Goal: Task Accomplishment & Management: Use online tool/utility

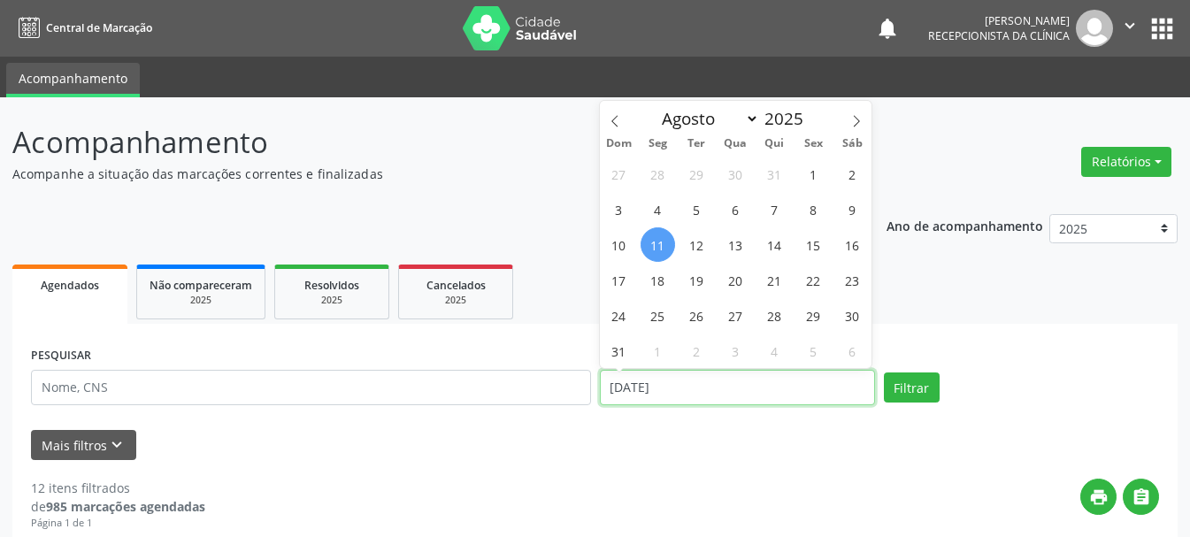
click at [782, 382] on input "[DATE]" at bounding box center [737, 387] width 275 height 35
click at [695, 234] on span "12" at bounding box center [696, 244] width 35 height 35
type input "[DATE]"
click at [695, 234] on span "12" at bounding box center [696, 244] width 35 height 35
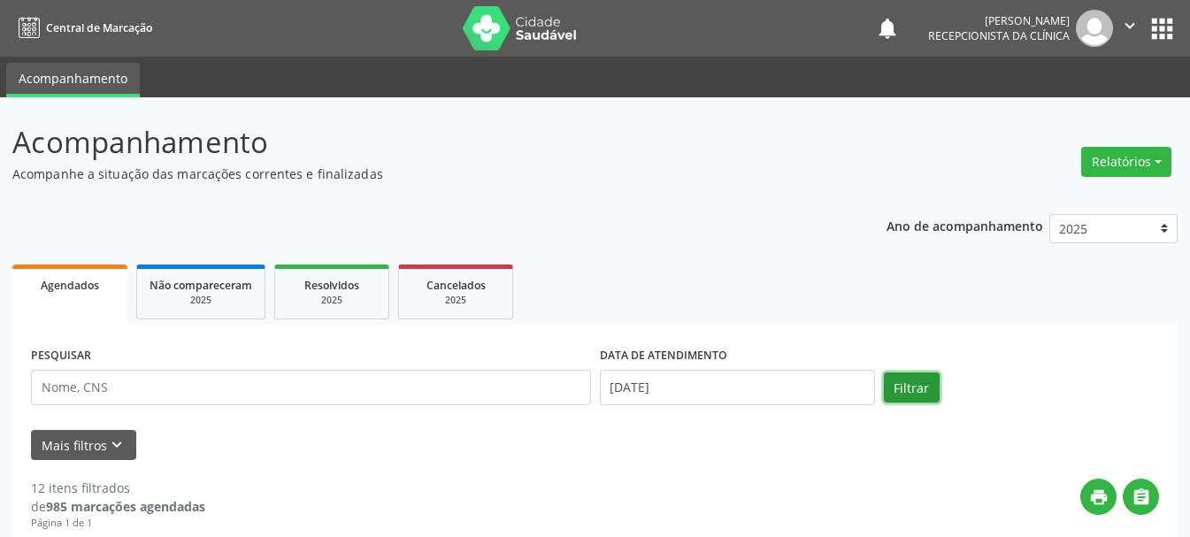
click at [932, 395] on button "Filtrar" at bounding box center [912, 387] width 56 height 30
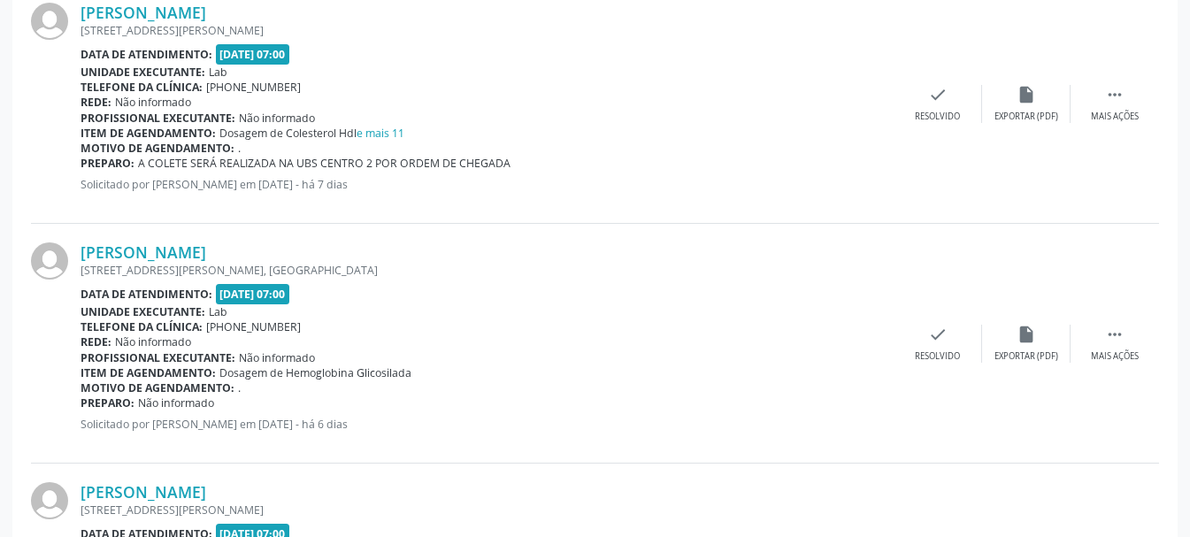
scroll to position [3273, 0]
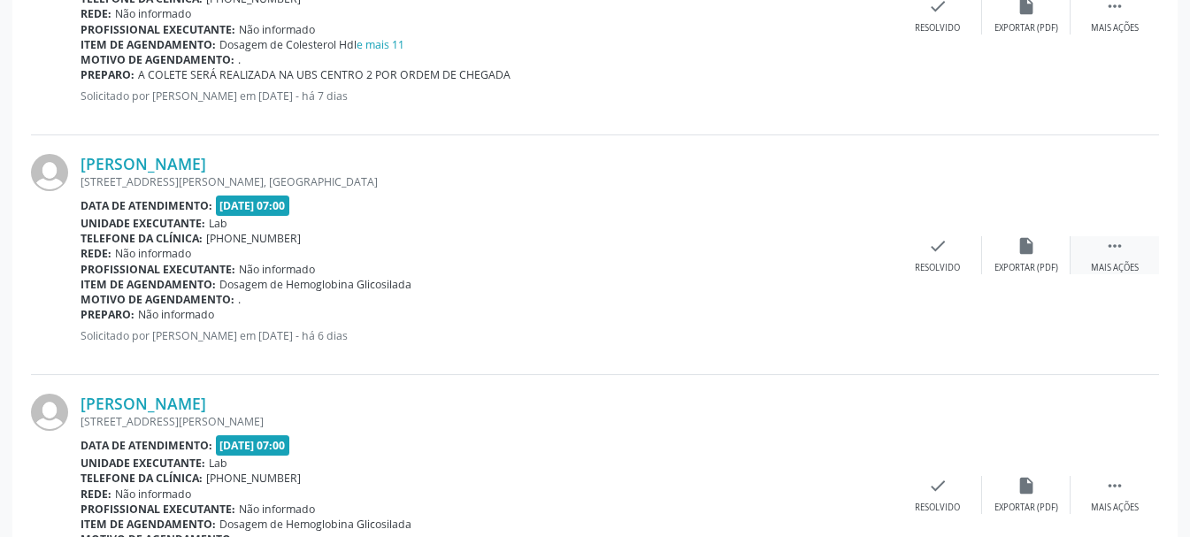
click at [1104, 253] on div " Mais ações" at bounding box center [1115, 255] width 88 height 38
click at [854, 257] on div "print Imprimir" at bounding box center [849, 255] width 88 height 38
click at [1104, 476] on div " Mais ações" at bounding box center [1115, 495] width 88 height 38
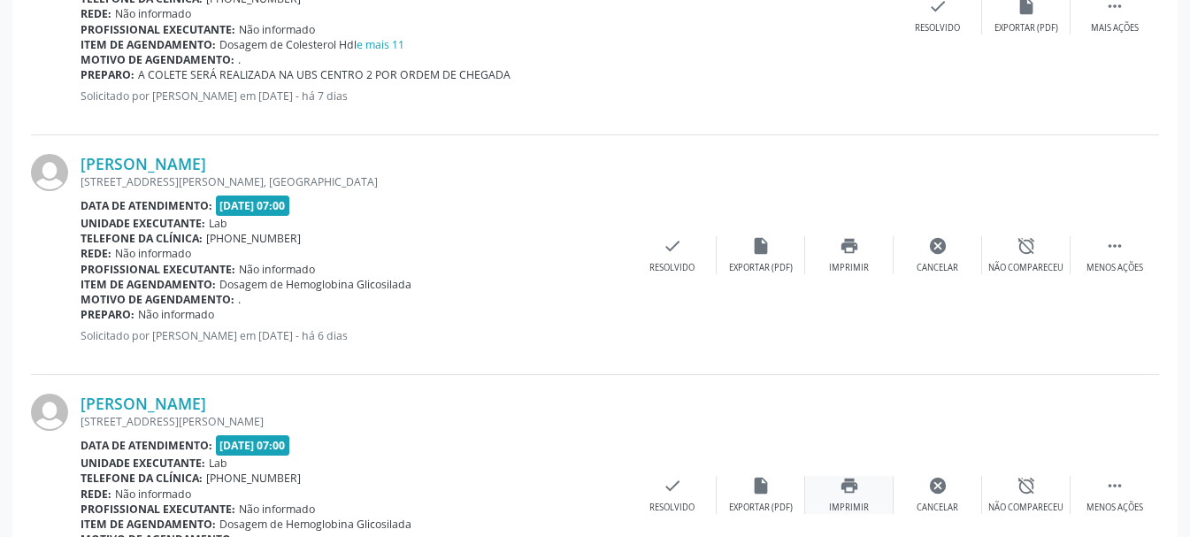
click at [841, 476] on div "print Imprimir" at bounding box center [849, 495] width 88 height 38
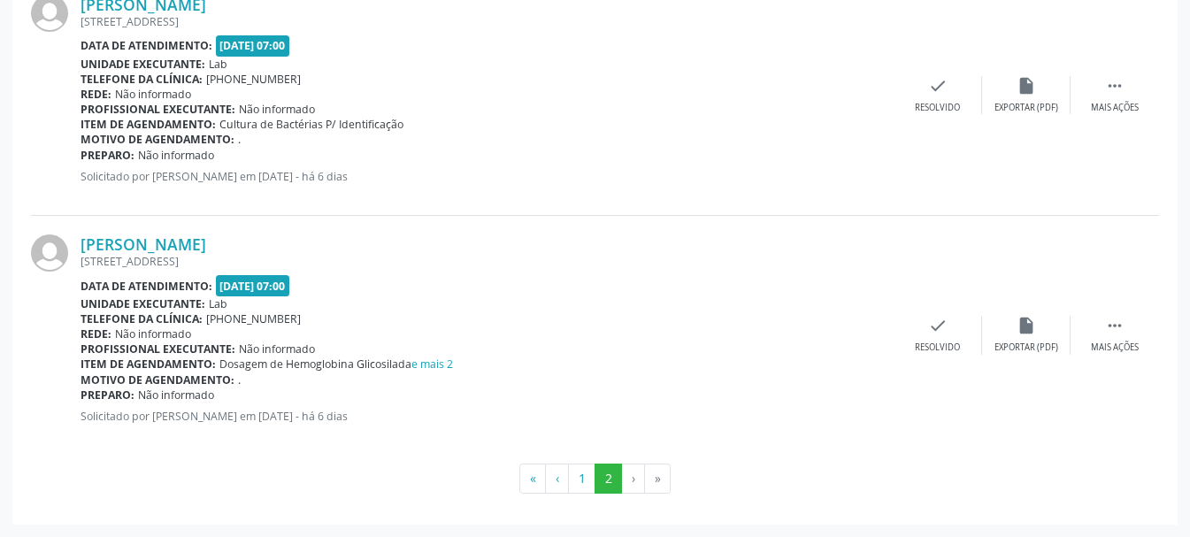
click at [1119, 114] on div " Mais ações" at bounding box center [1115, 95] width 88 height 38
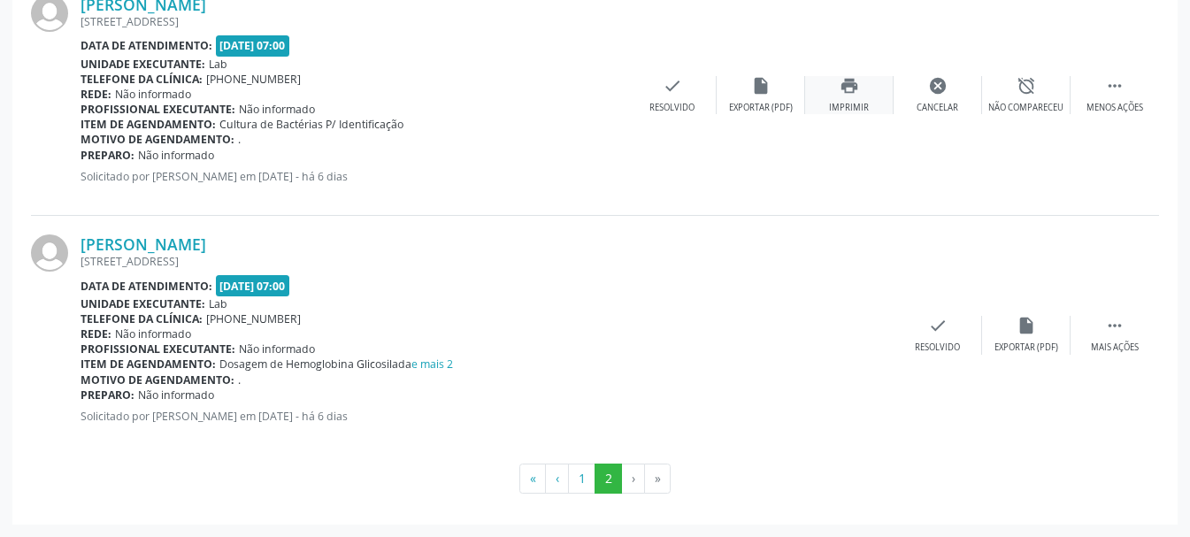
click at [849, 96] on icon "print" at bounding box center [849, 85] width 19 height 19
click at [1109, 338] on div " Mais ações" at bounding box center [1115, 335] width 88 height 38
click at [846, 334] on icon "print" at bounding box center [849, 325] width 19 height 19
